Goal: Task Accomplishment & Management: Manage account settings

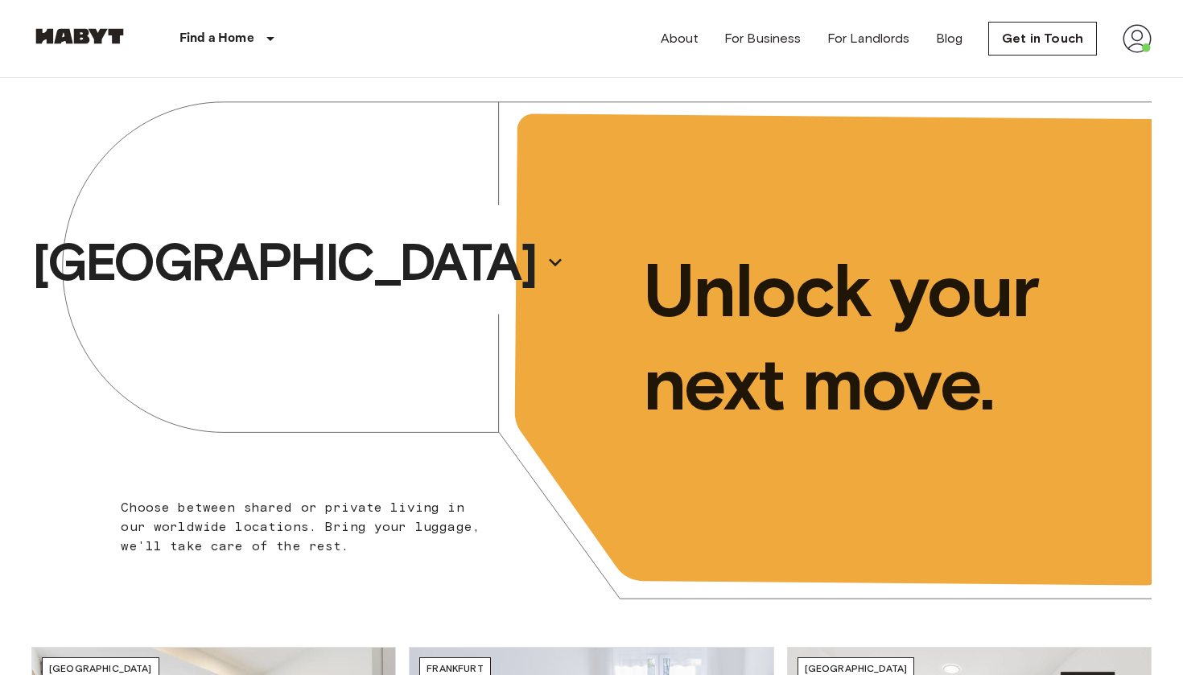
click at [1146, 39] on img at bounding box center [1136, 38] width 29 height 29
click at [1051, 59] on li "Profile" at bounding box center [1089, 67] width 161 height 29
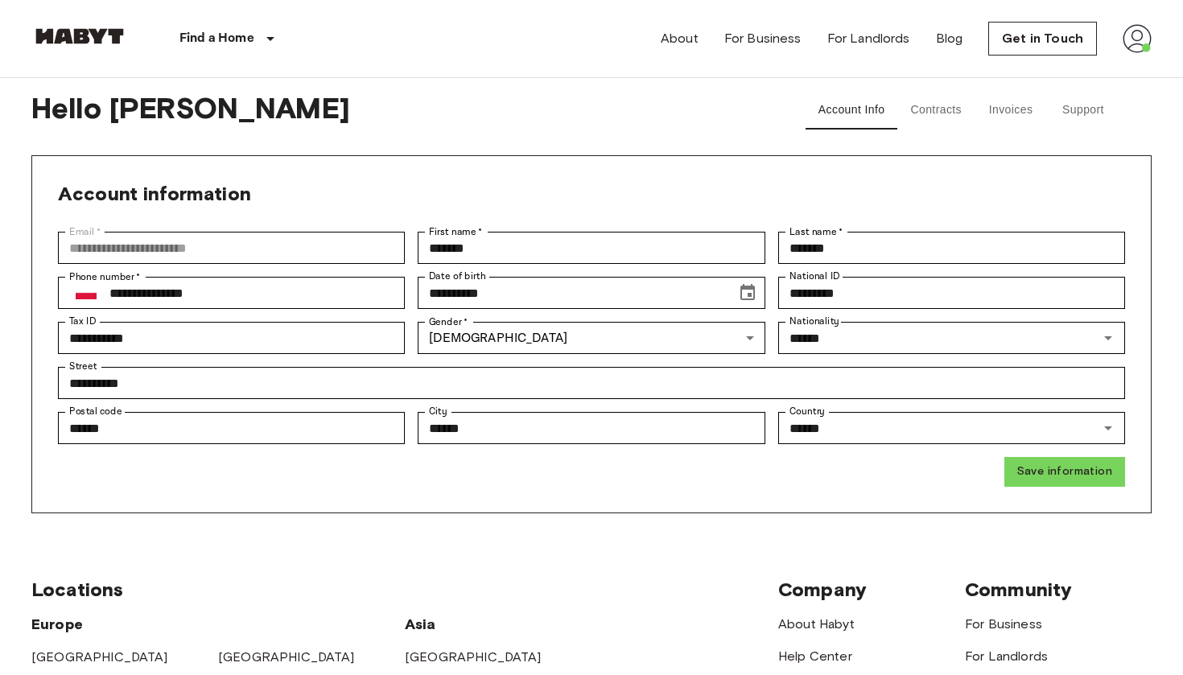
click at [962, 113] on button "Contracts" at bounding box center [935, 110] width 77 height 39
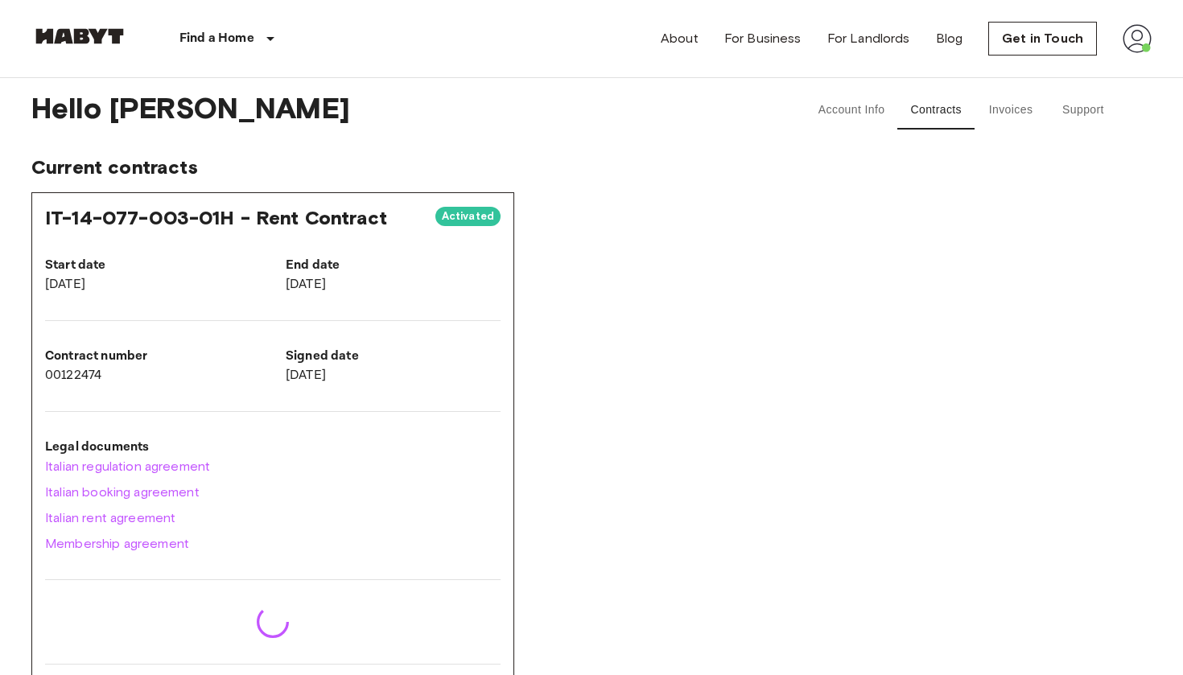
click at [1031, 113] on button "Invoices" at bounding box center [1010, 110] width 72 height 39
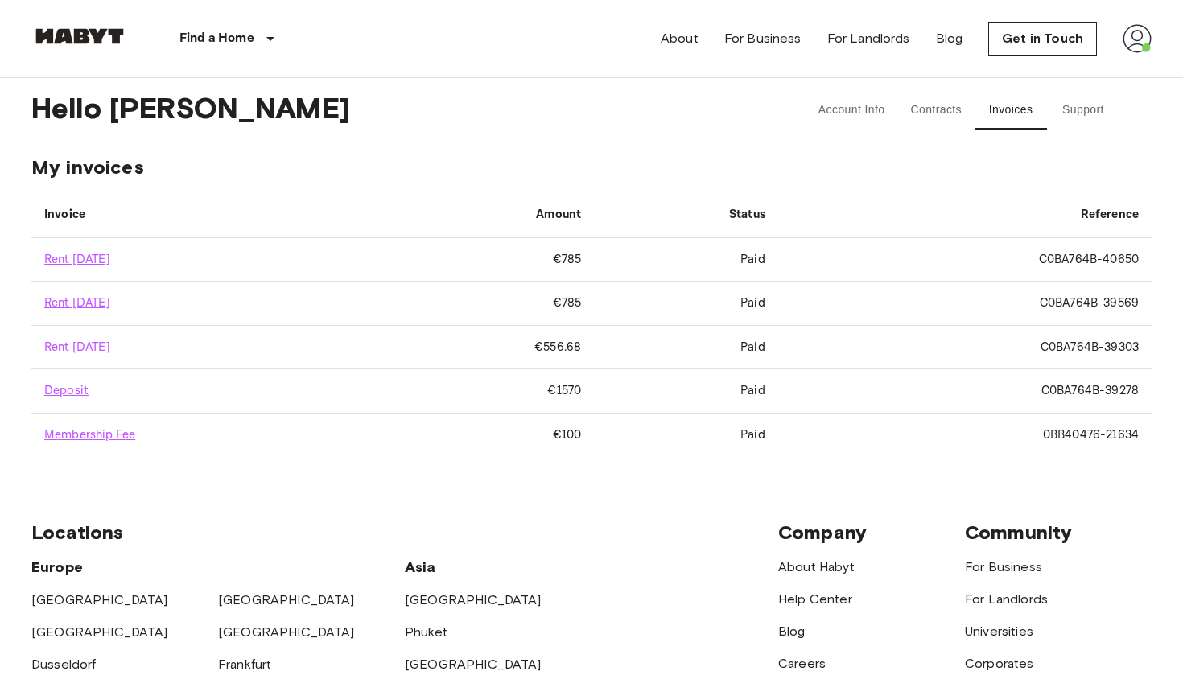
click at [1135, 36] on img at bounding box center [1136, 38] width 29 height 29
click at [1062, 34] on div at bounding box center [591, 337] width 1183 height 675
click at [1052, 40] on link "Get in Touch" at bounding box center [1042, 39] width 109 height 34
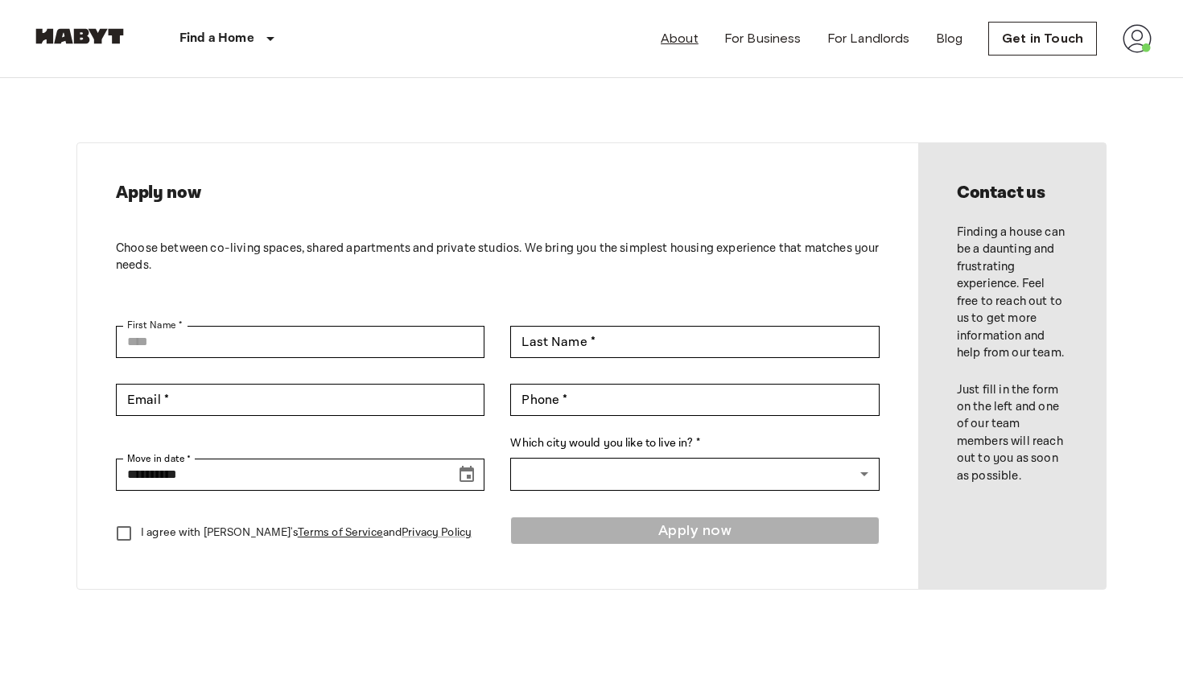
click at [677, 39] on link "About" at bounding box center [679, 38] width 38 height 19
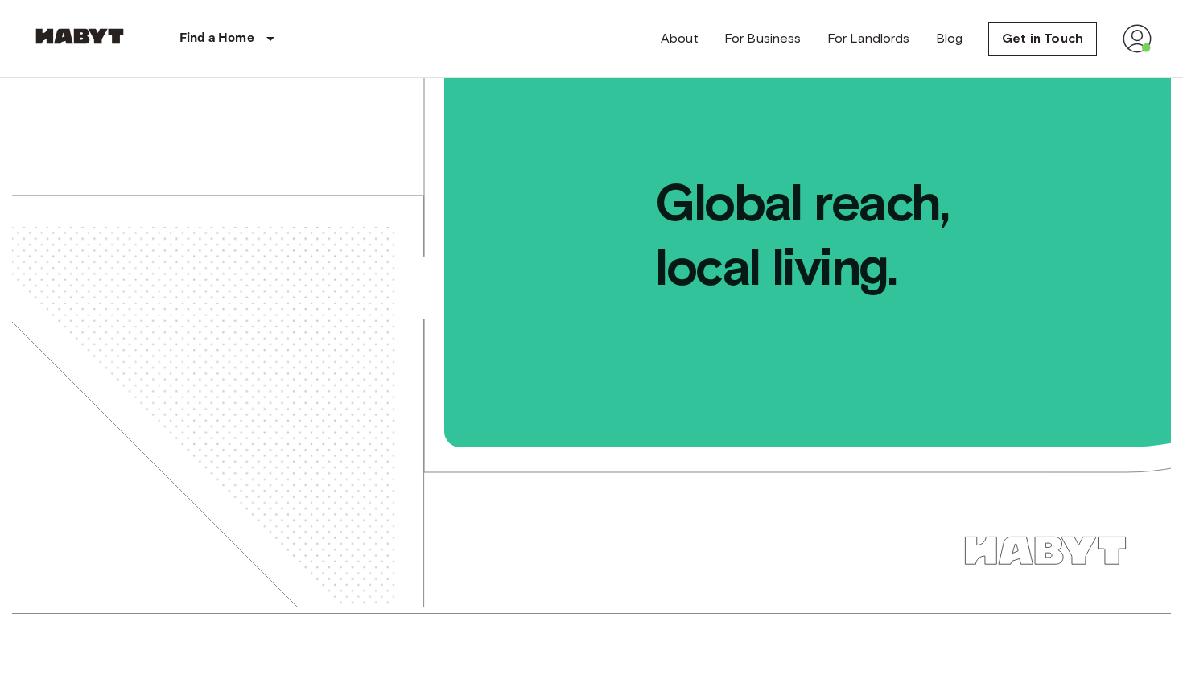
click at [1123, 38] on img at bounding box center [1136, 38] width 29 height 29
click at [1072, 71] on li "Profile" at bounding box center [1089, 67] width 161 height 29
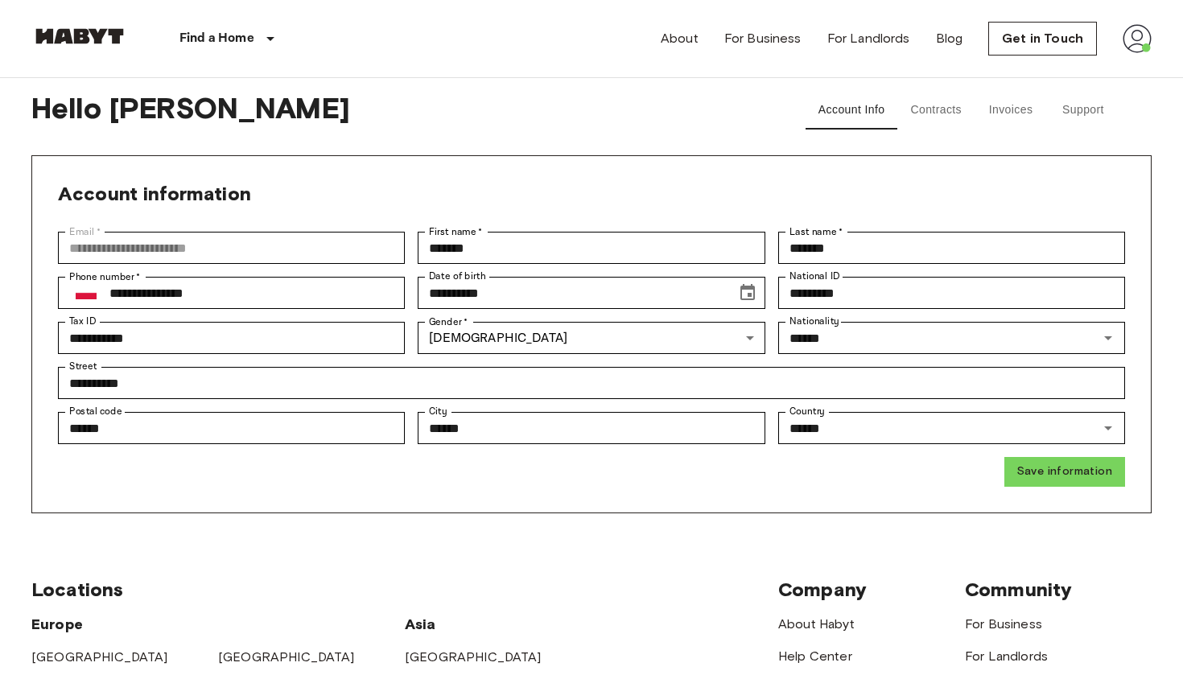
click at [924, 105] on button "Contracts" at bounding box center [935, 110] width 77 height 39
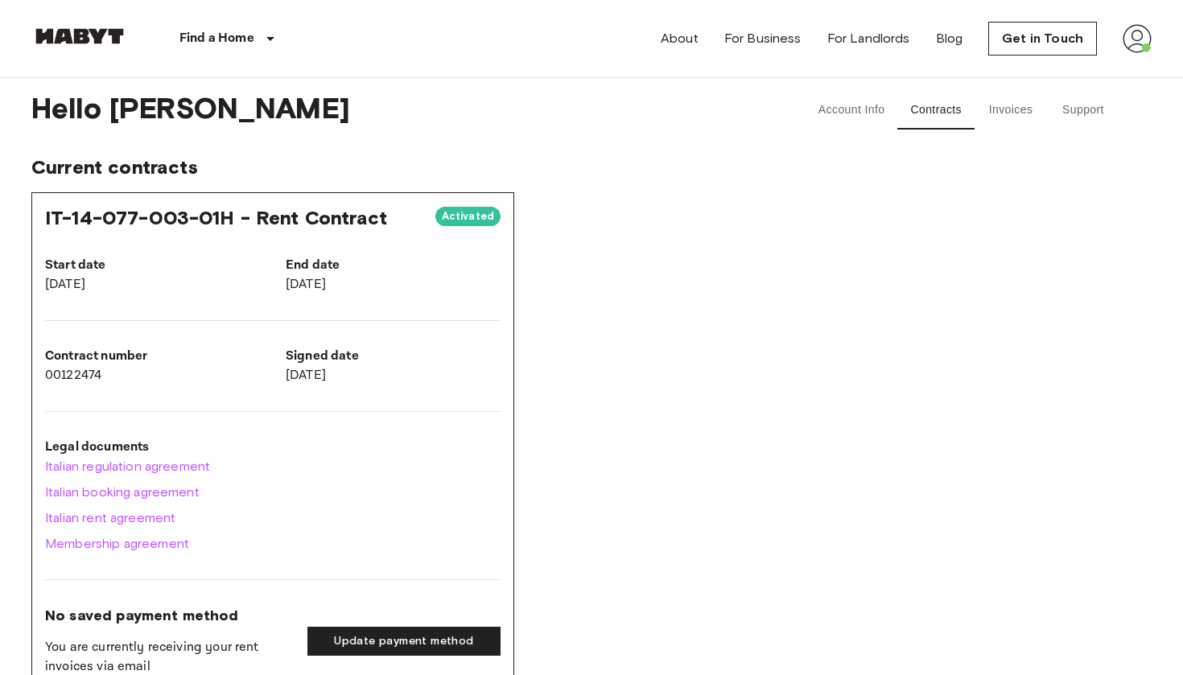
click at [1013, 115] on button "Invoices" at bounding box center [1010, 110] width 72 height 39
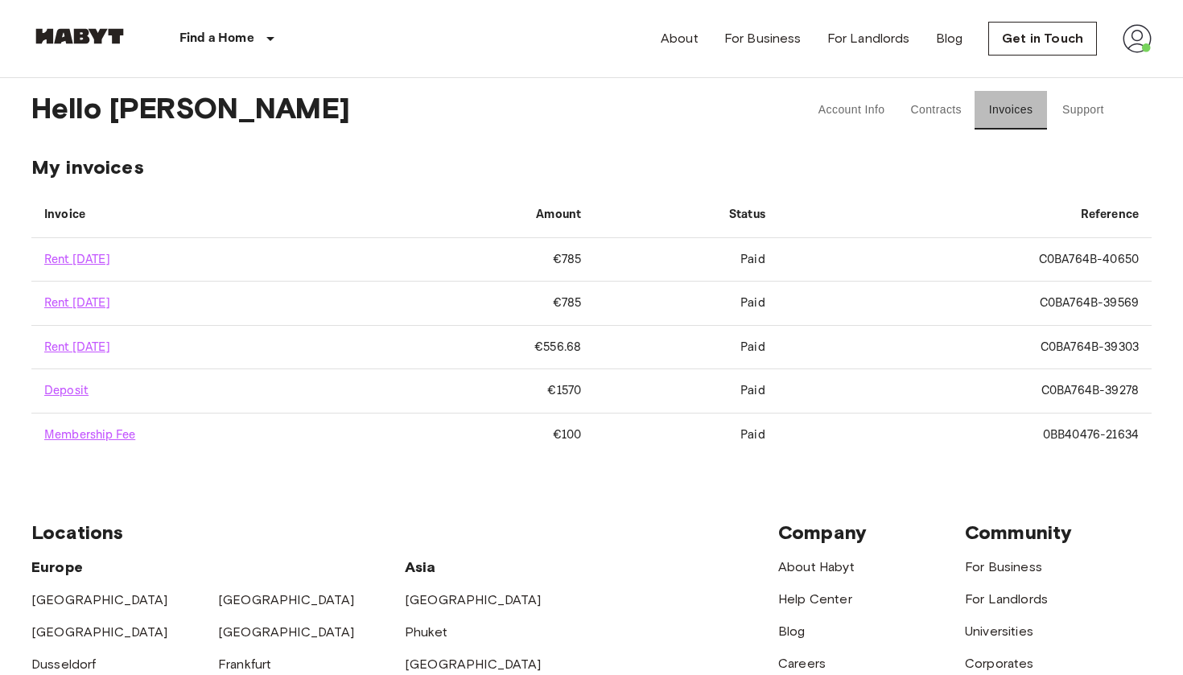
click at [977, 117] on button "Invoices" at bounding box center [1010, 110] width 72 height 39
click at [1064, 113] on button "Support" at bounding box center [1083, 110] width 72 height 39
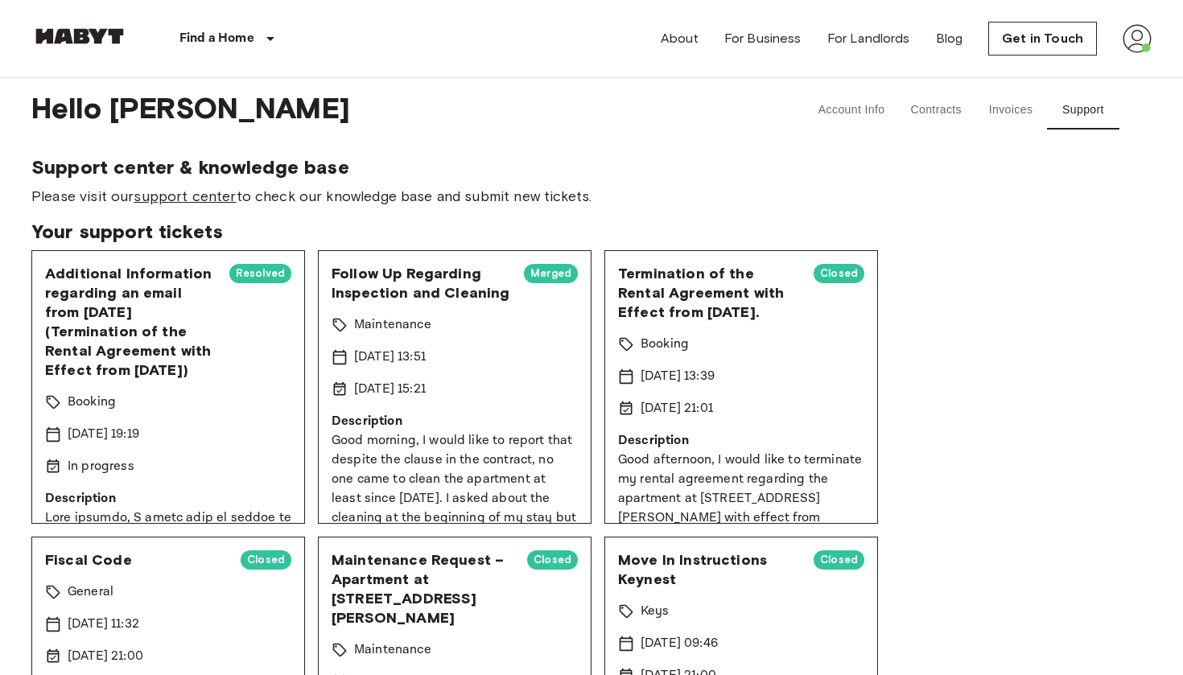
click at [200, 196] on link "support center" at bounding box center [185, 196] width 102 height 18
